Goal: Transaction & Acquisition: Obtain resource

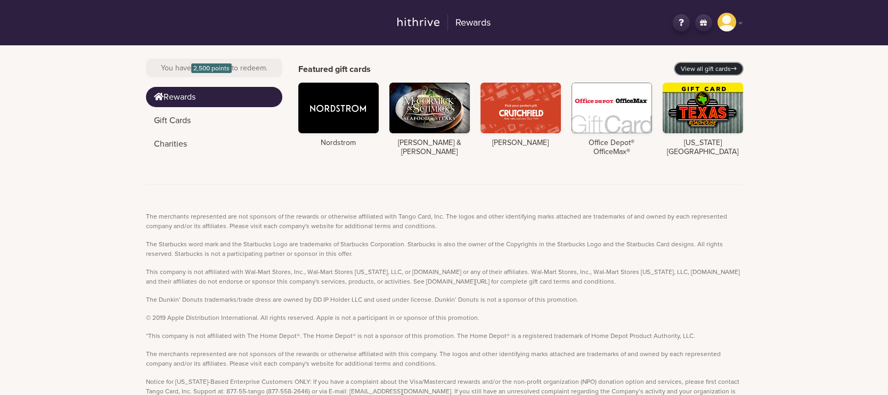
click at [705, 64] on link "View all gift cards" at bounding box center [709, 69] width 68 height 12
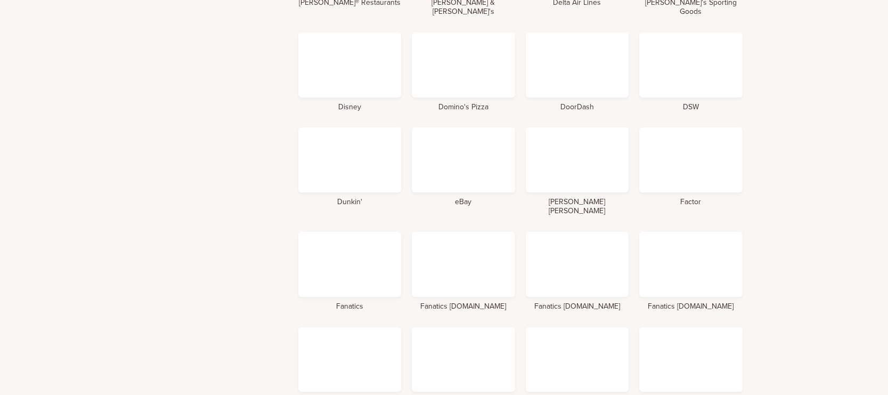
scroll to position [1461, 0]
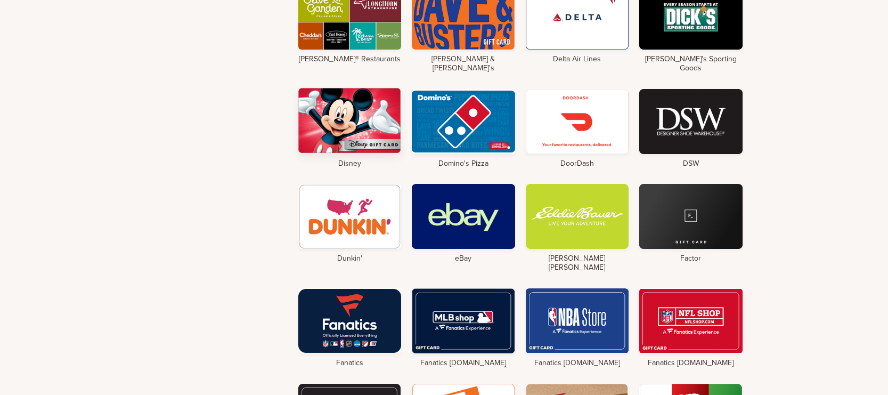
click at [326, 129] on div at bounding box center [349, 120] width 103 height 65
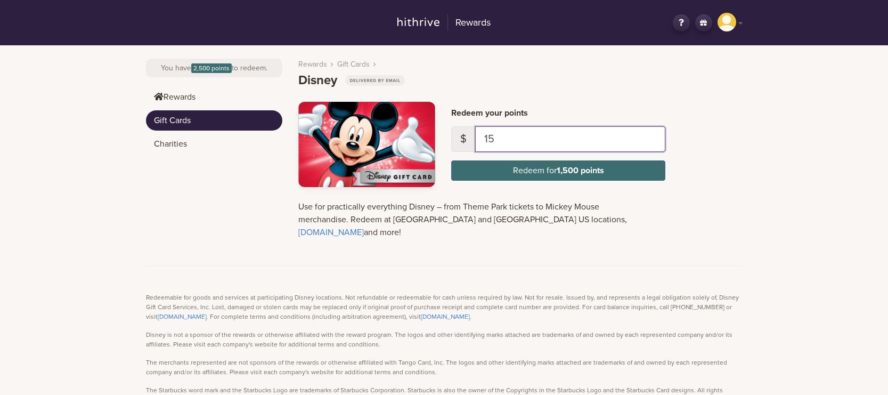
click at [540, 139] on input "15" at bounding box center [570, 139] width 190 height 26
type input "1"
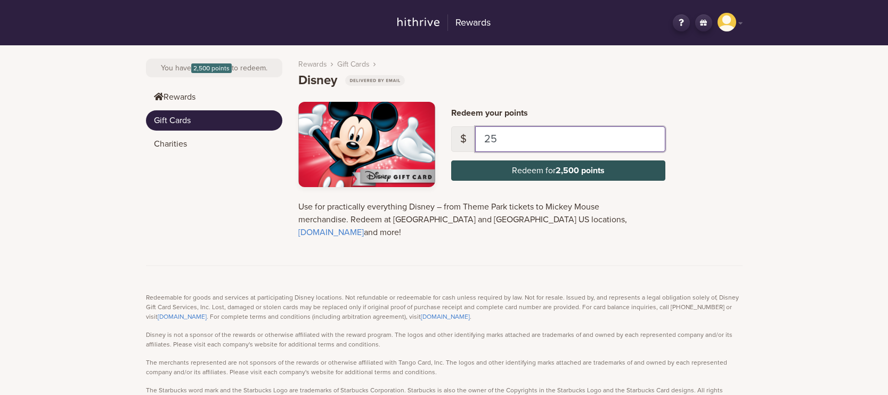
type input "25"
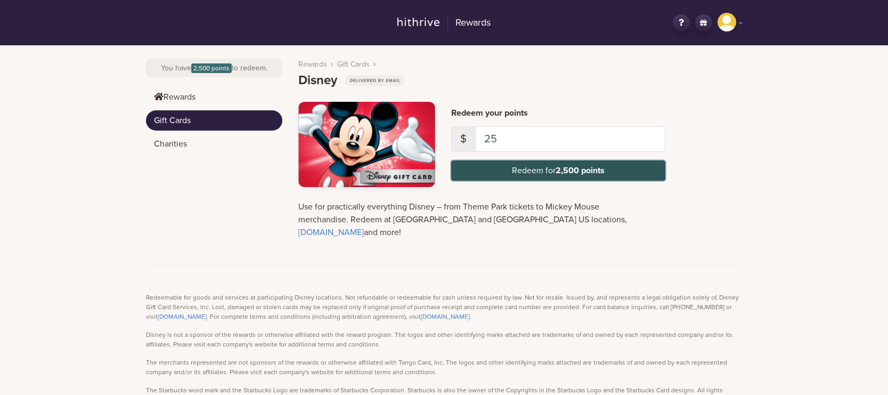
click at [597, 170] on strong "2,500 points" at bounding box center [580, 170] width 49 height 11
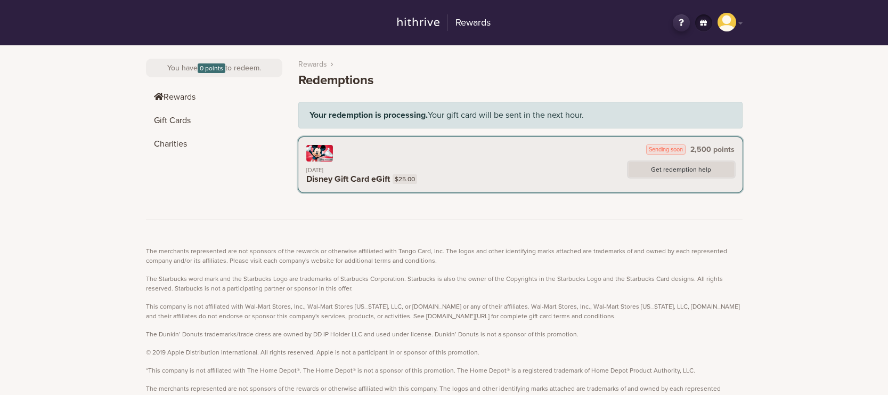
click at [690, 172] on link "Get redemption help" at bounding box center [681, 169] width 107 height 16
click at [259, 206] on aside "You have 0 points to redeem. Rewards Gift Cards Charities" at bounding box center [214, 132] width 136 height 174
click at [717, 30] on link "HS" at bounding box center [729, 23] width 25 height 20
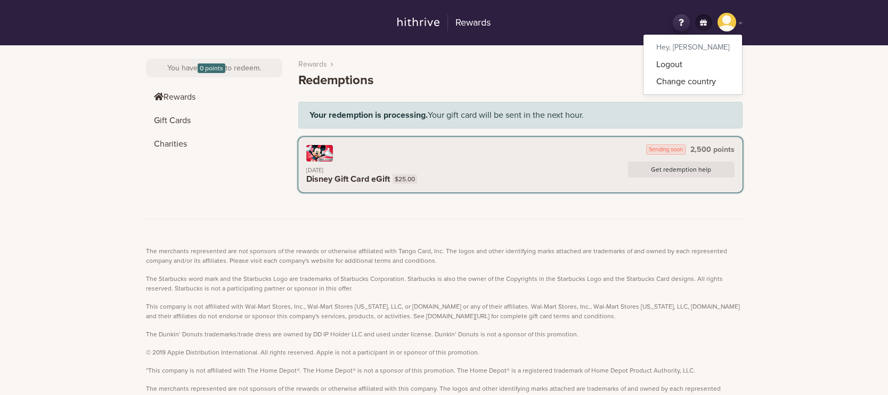
click at [697, 46] on h6 "Hey, [PERSON_NAME]" at bounding box center [692, 48] width 99 height 18
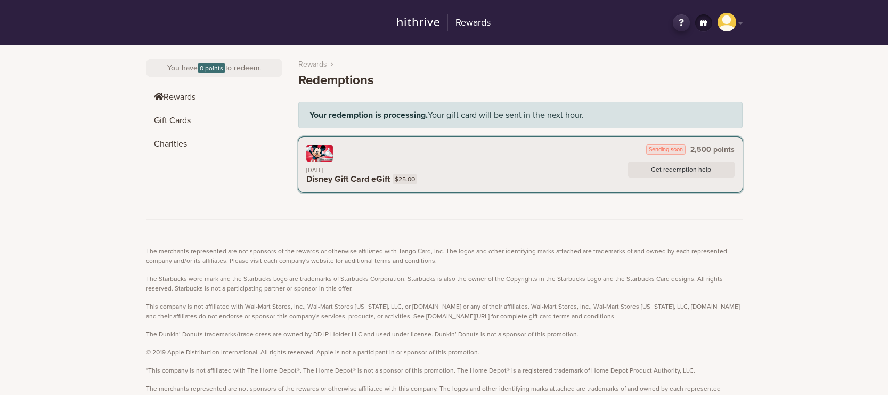
click at [681, 25] on icon at bounding box center [681, 22] width 17 height 17
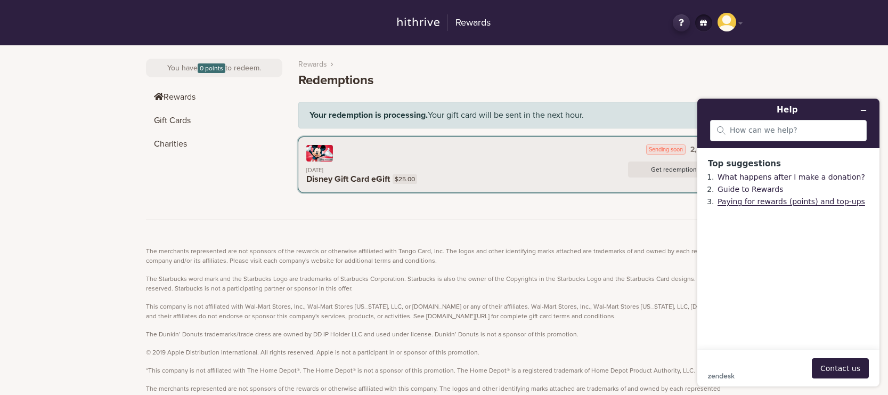
click at [806, 202] on link "Paying for rewards (points) and top-ups" at bounding box center [791, 201] width 148 height 9
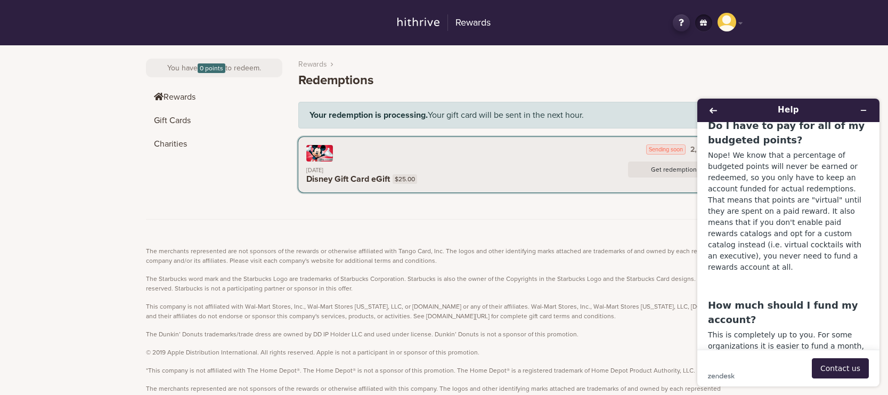
scroll to position [518, 0]
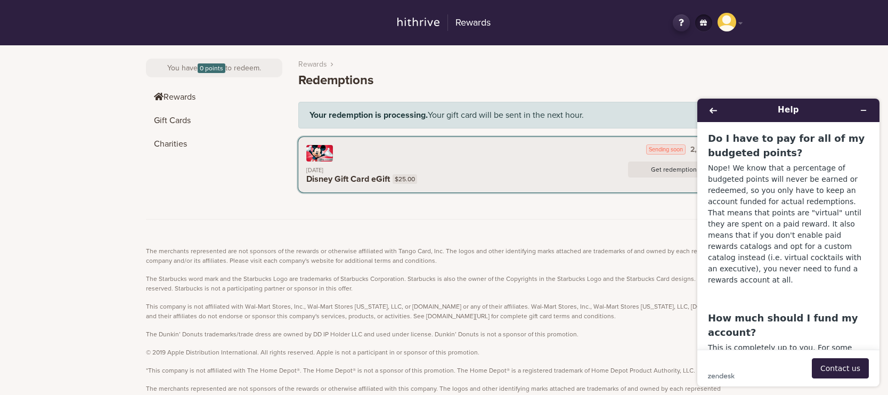
click at [513, 200] on div "Rewards Redemptions Your redemption is processing. Your gift card will be sent …" at bounding box center [512, 132] width 460 height 174
click at [861, 110] on icon "Minimize widget" at bounding box center [863, 110] width 5 height 0
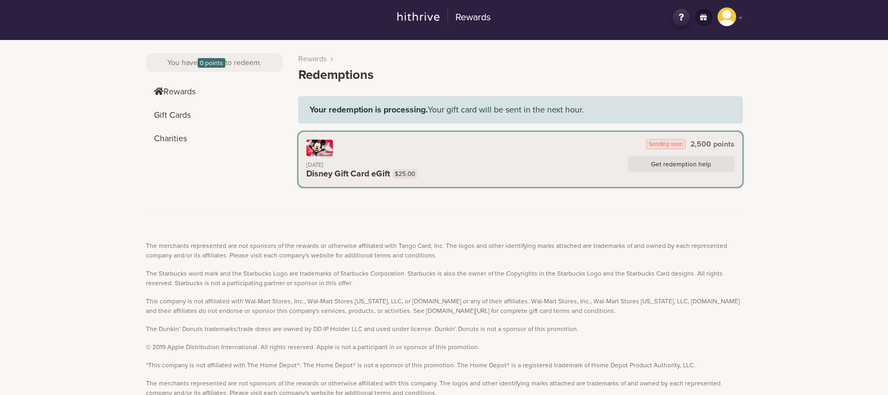
scroll to position [0, 0]
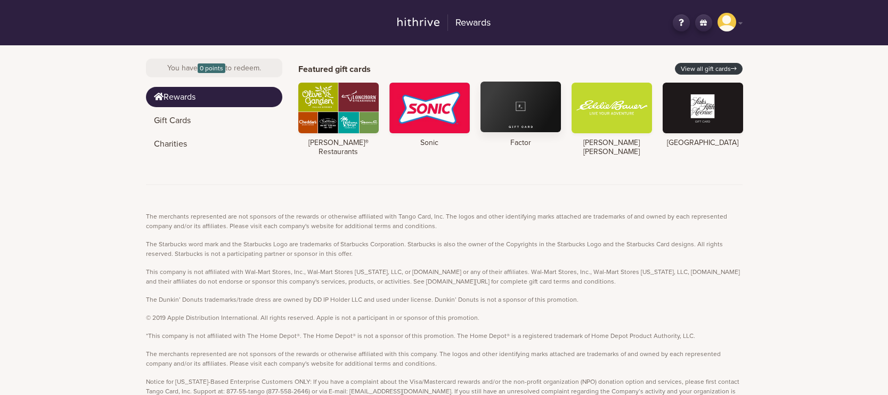
click at [523, 112] on div at bounding box center [520, 106] width 80 height 51
